Goal: Submit feedback/report problem

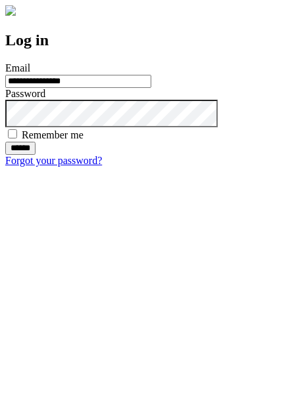
type input "**********"
click at [35, 155] on input "******" at bounding box center [20, 148] width 30 height 13
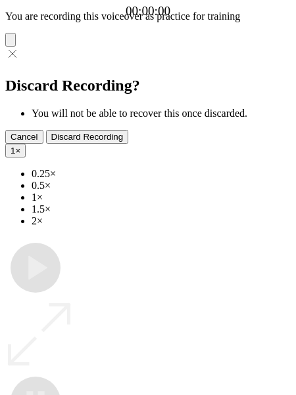
type input "**********"
